Goal: Information Seeking & Learning: Learn about a topic

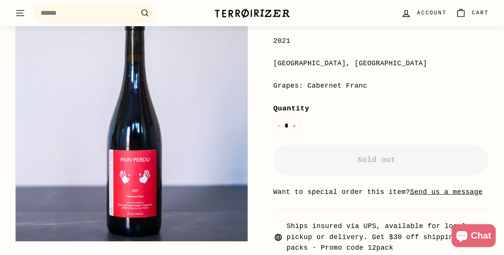
scroll to position [191, 0]
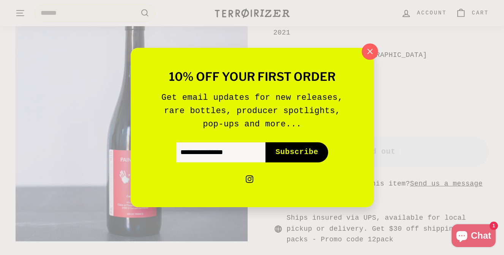
click at [369, 52] on icon "button" at bounding box center [369, 51] width 5 height 5
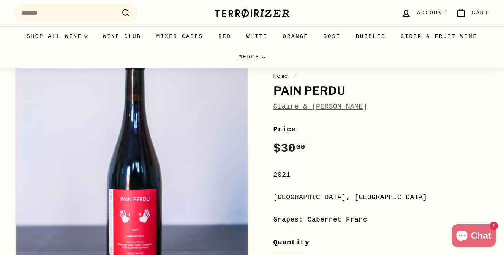
scroll to position [0, 0]
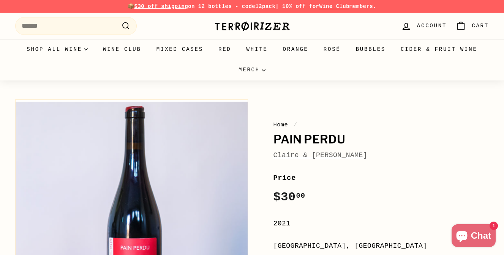
click at [306, 157] on link "Claire & [PERSON_NAME]" at bounding box center [320, 155] width 94 height 8
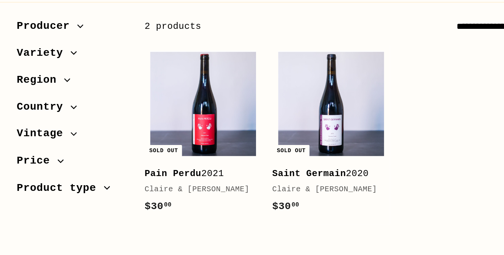
scroll to position [71, 0]
